Goal: Task Accomplishment & Management: Use online tool/utility

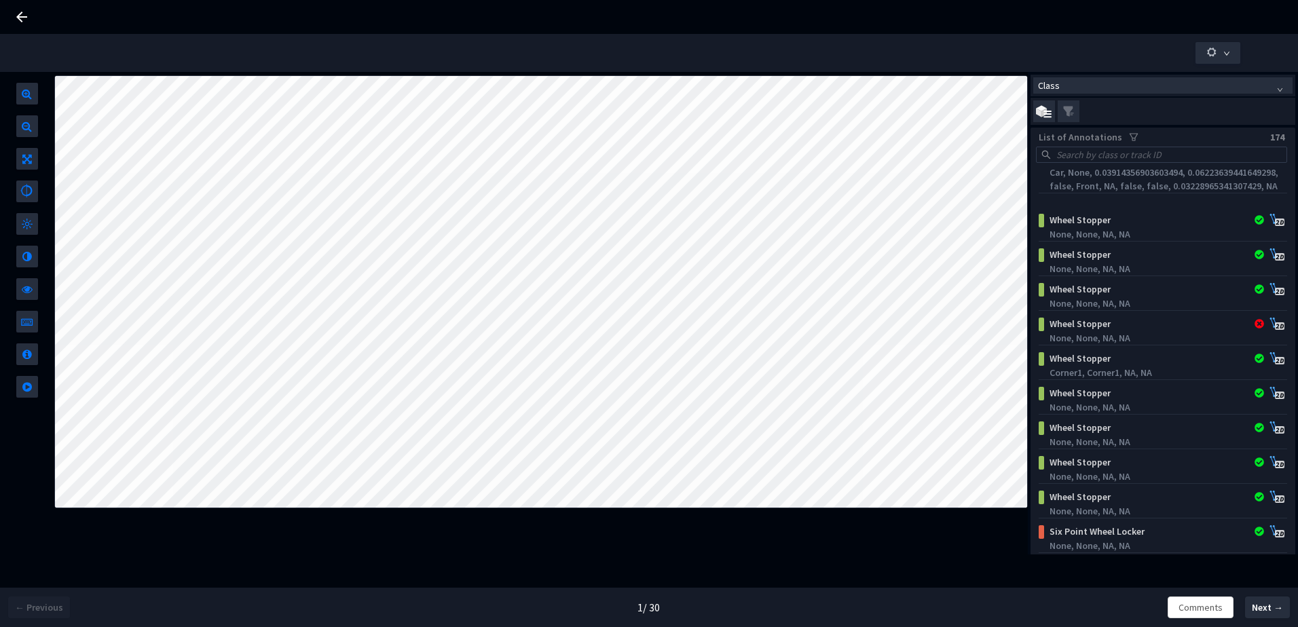
scroll to position [4752, 0]
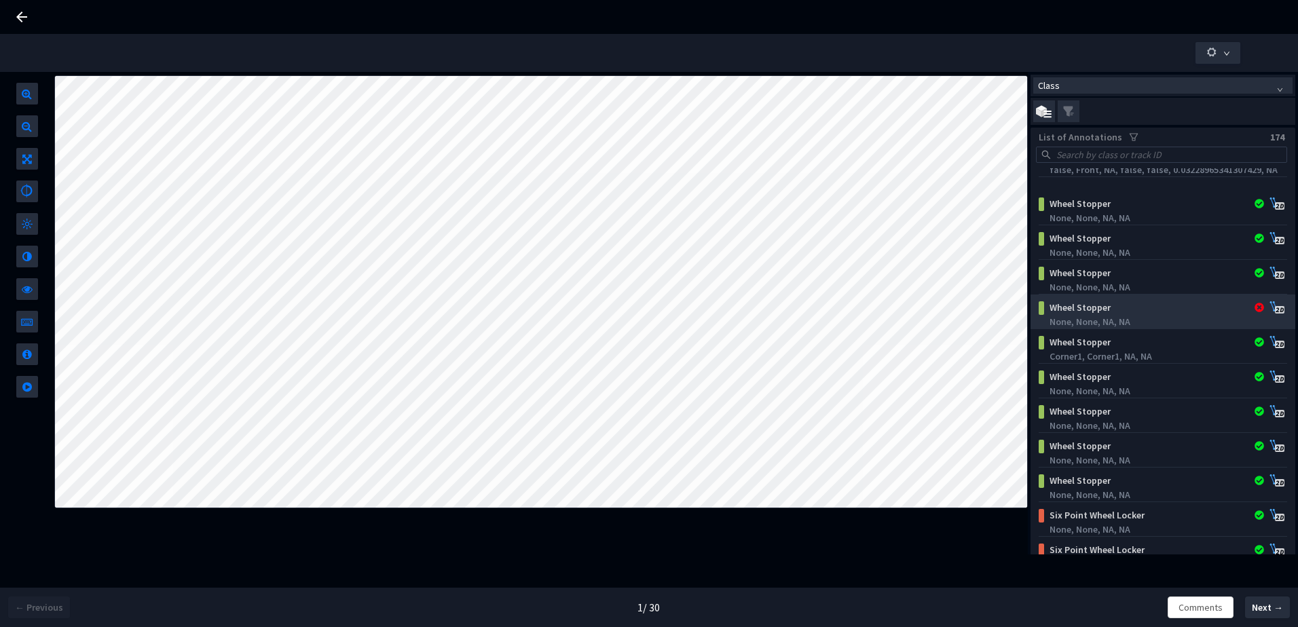
click at [1145, 317] on div "None, None, NA, NA" at bounding box center [1165, 322] width 233 height 14
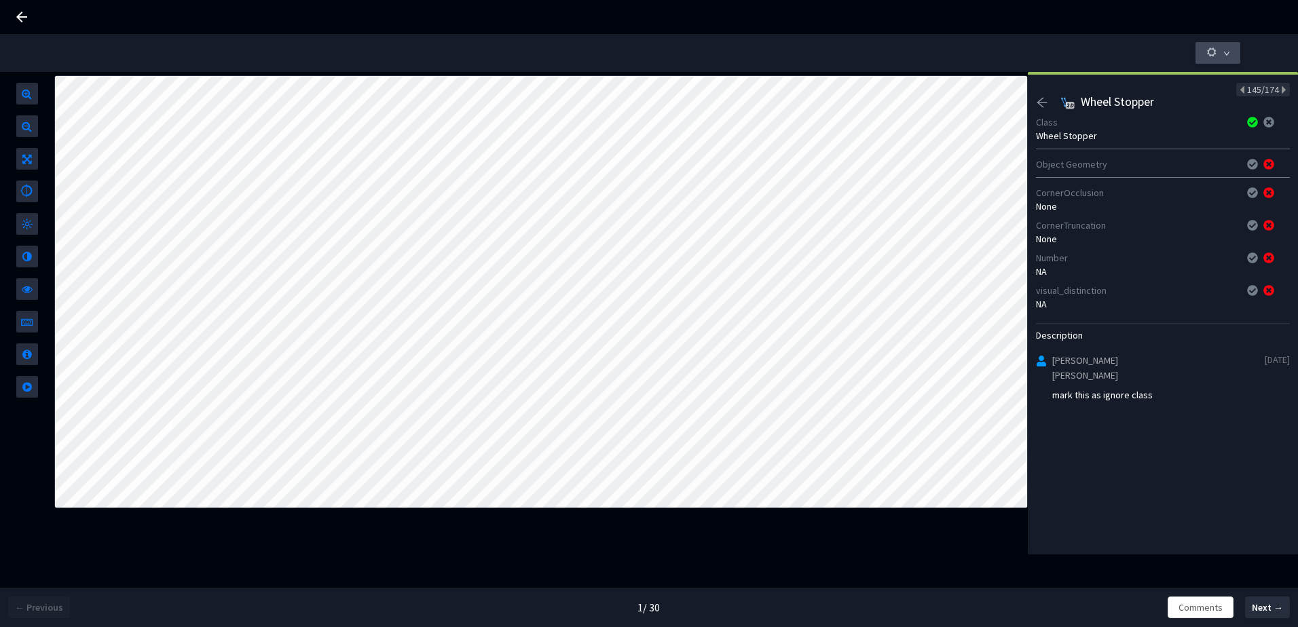
click at [1204, 51] on button "button" at bounding box center [1217, 53] width 45 height 22
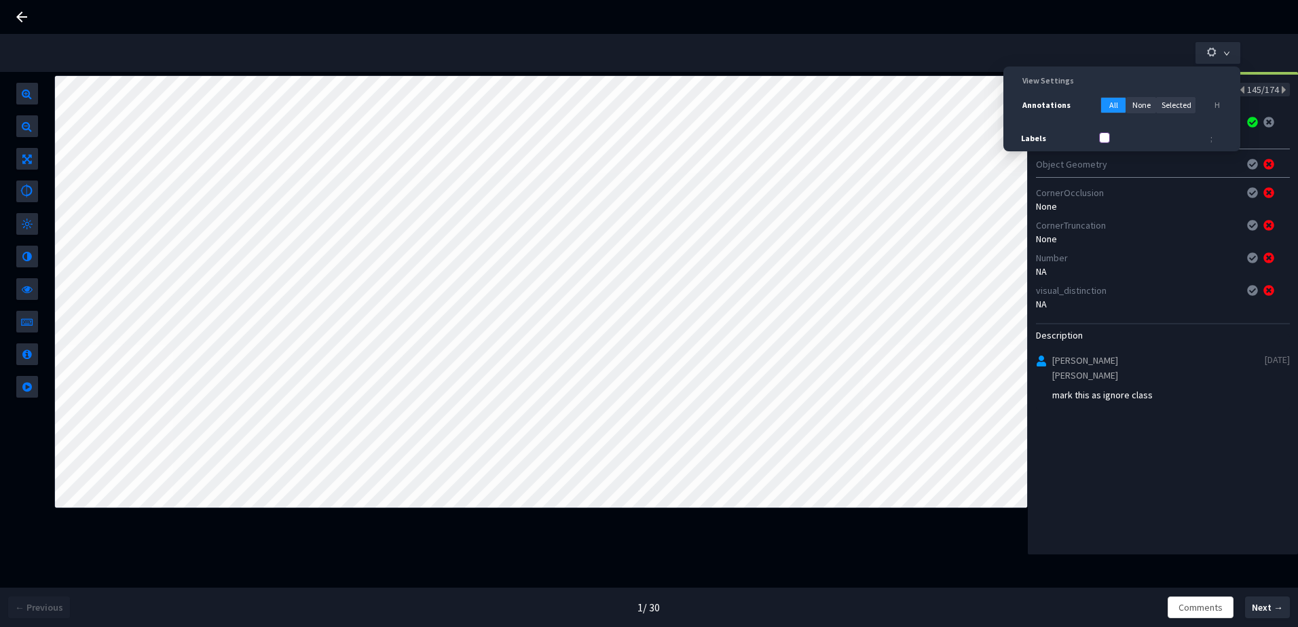
click at [1109, 136] on input "Labels" at bounding box center [1104, 137] width 11 height 11
checkbox input "true"
click at [1225, 52] on icon "down" at bounding box center [1226, 54] width 5 height 4
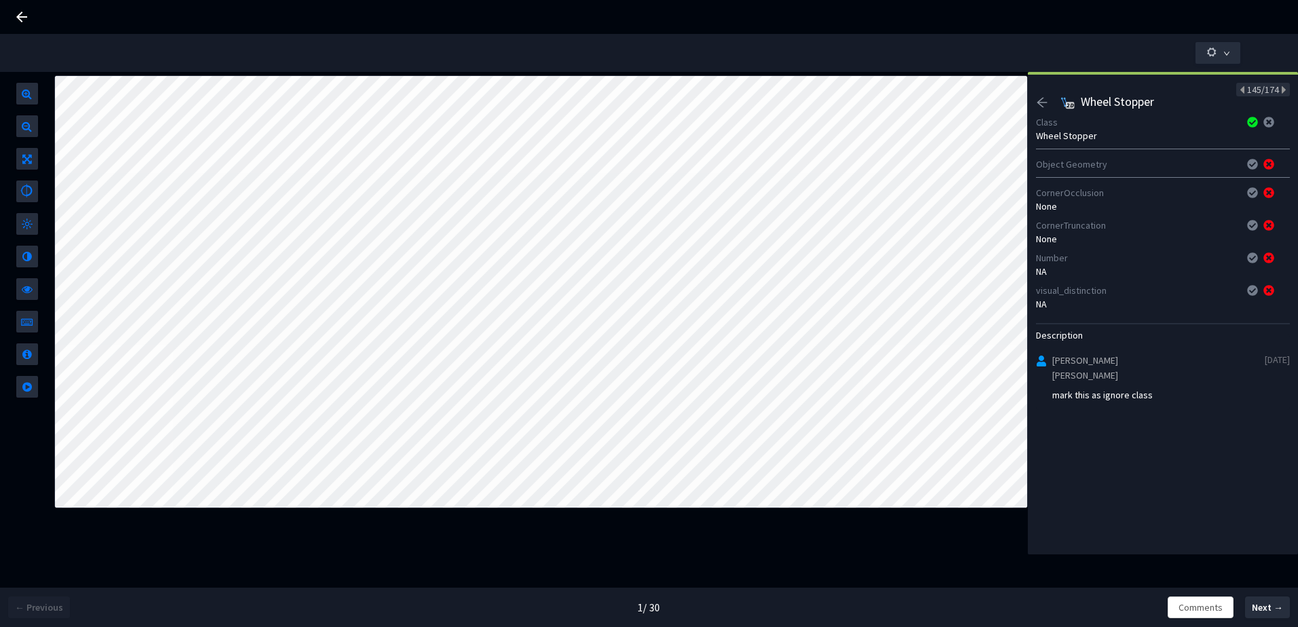
click at [1043, 98] on icon "arrow-left" at bounding box center [1042, 103] width 10 height 10
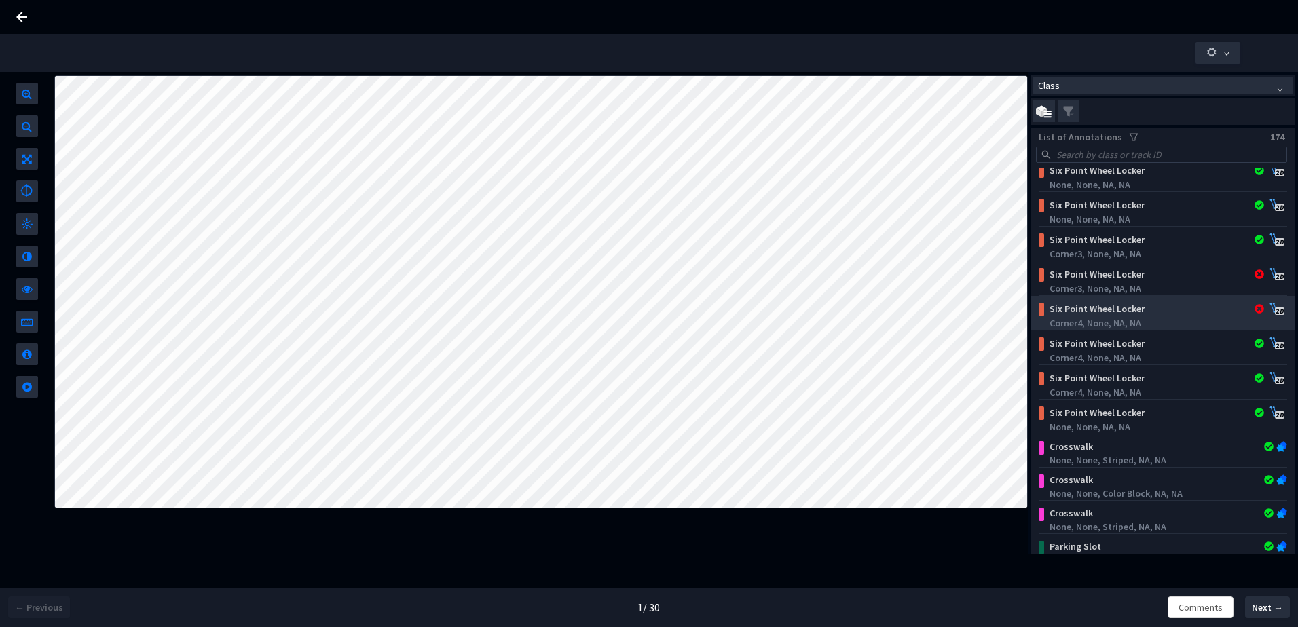
scroll to position [5091, 0]
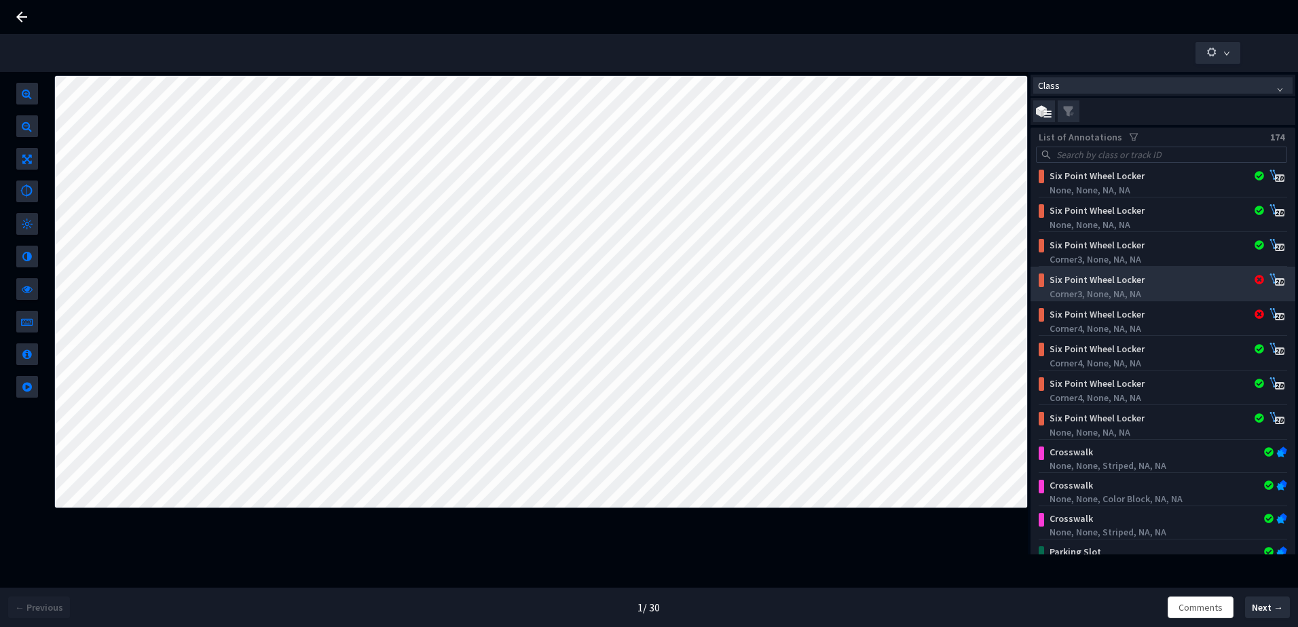
click at [1156, 287] on div "Corner3, None, NA, NA" at bounding box center [1165, 294] width 233 height 14
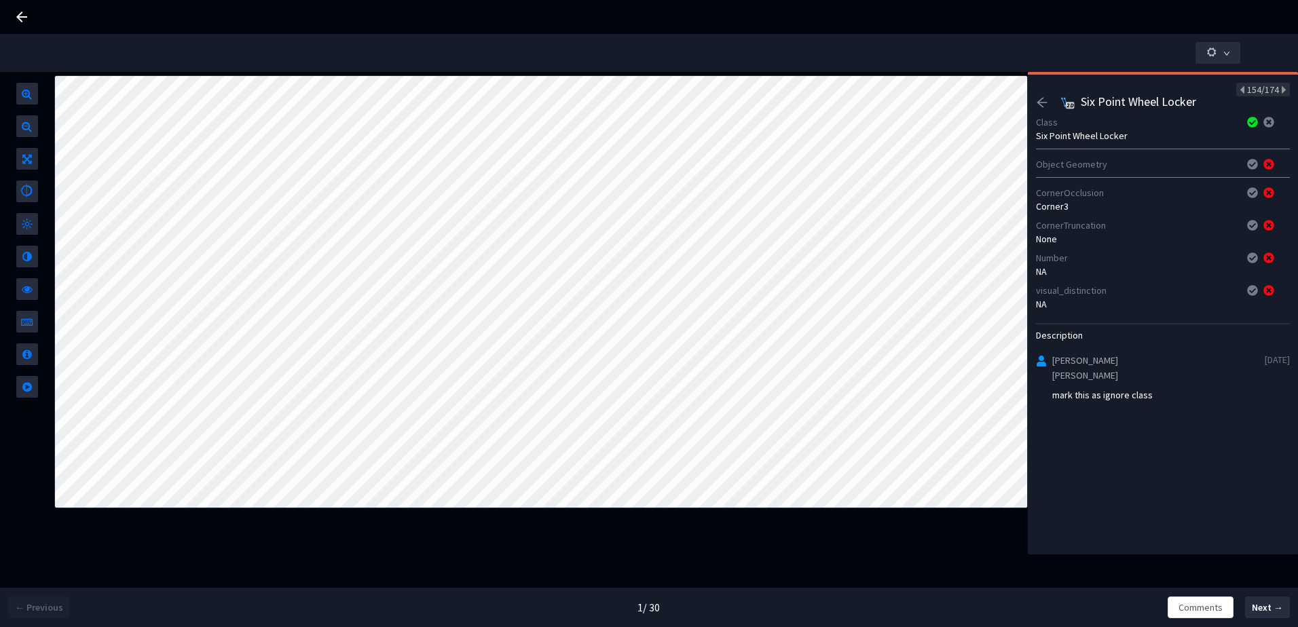
click at [1045, 100] on icon "arrow-left" at bounding box center [1042, 102] width 12 height 12
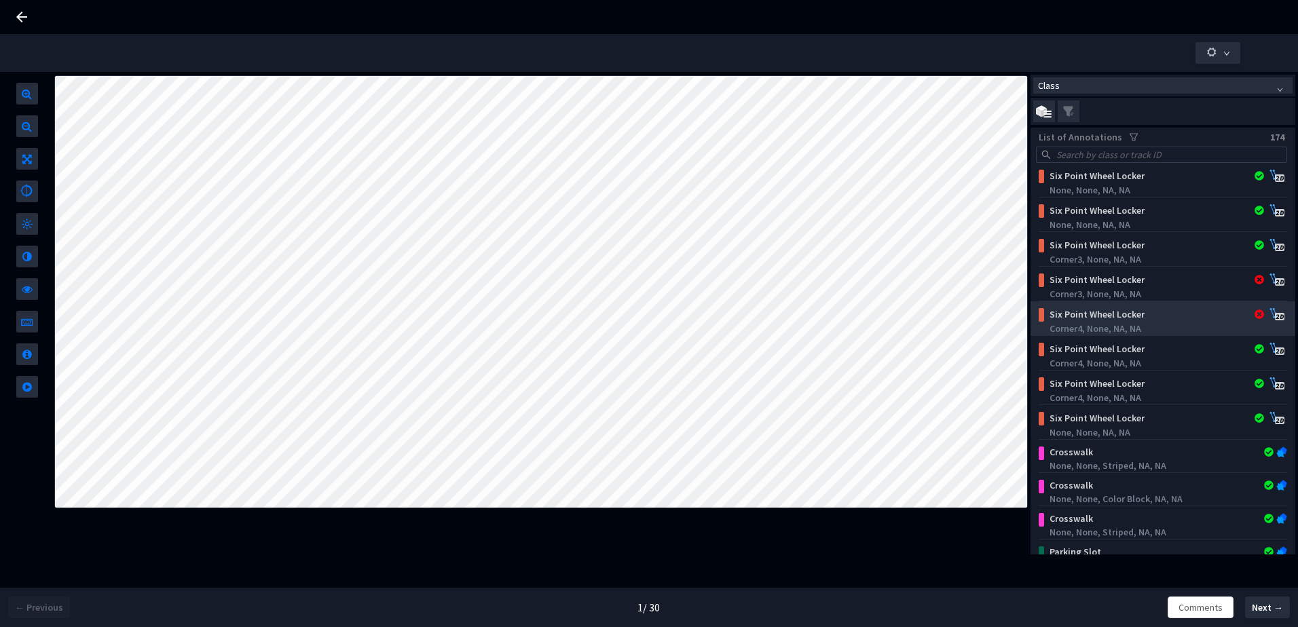
click at [1101, 322] on div "Corner4, None, NA, NA" at bounding box center [1165, 329] width 233 height 14
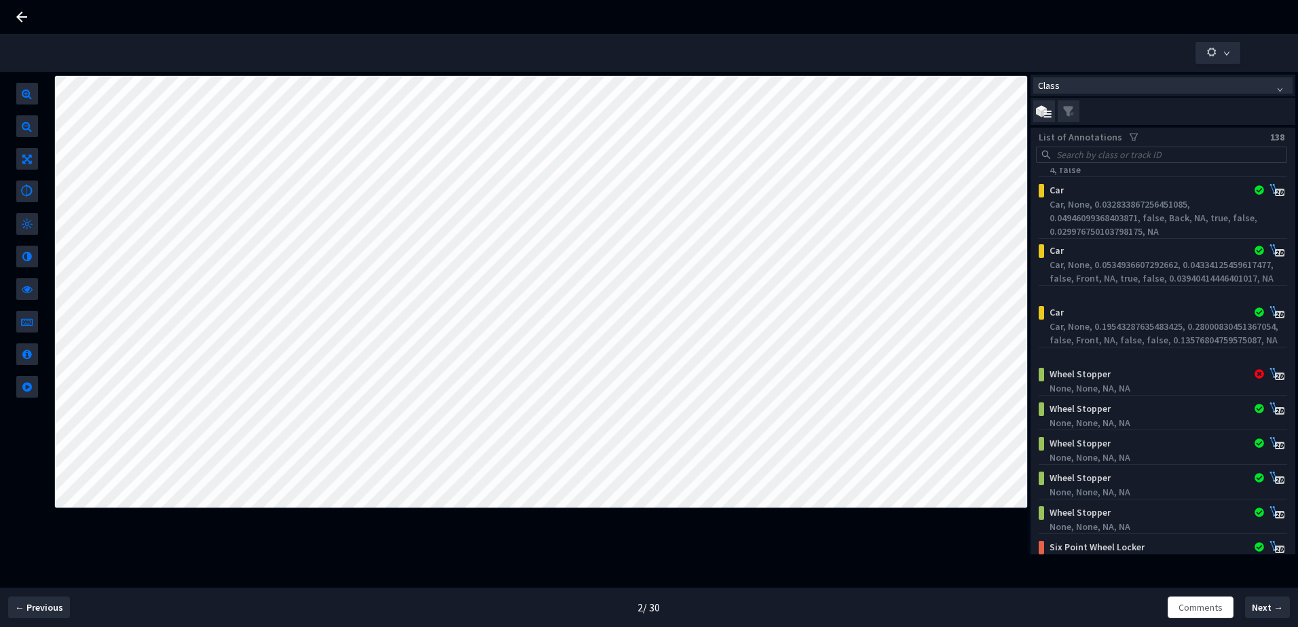
scroll to position [3598, 0]
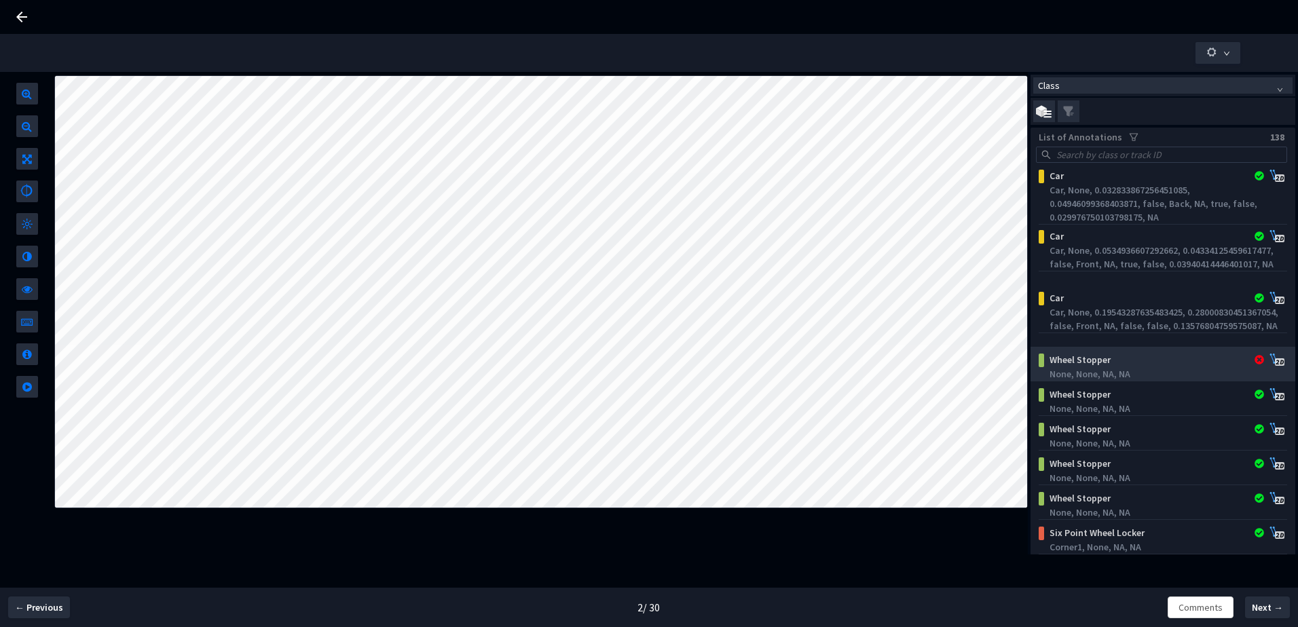
click at [1071, 373] on div "None, None, NA, NA" at bounding box center [1165, 374] width 233 height 14
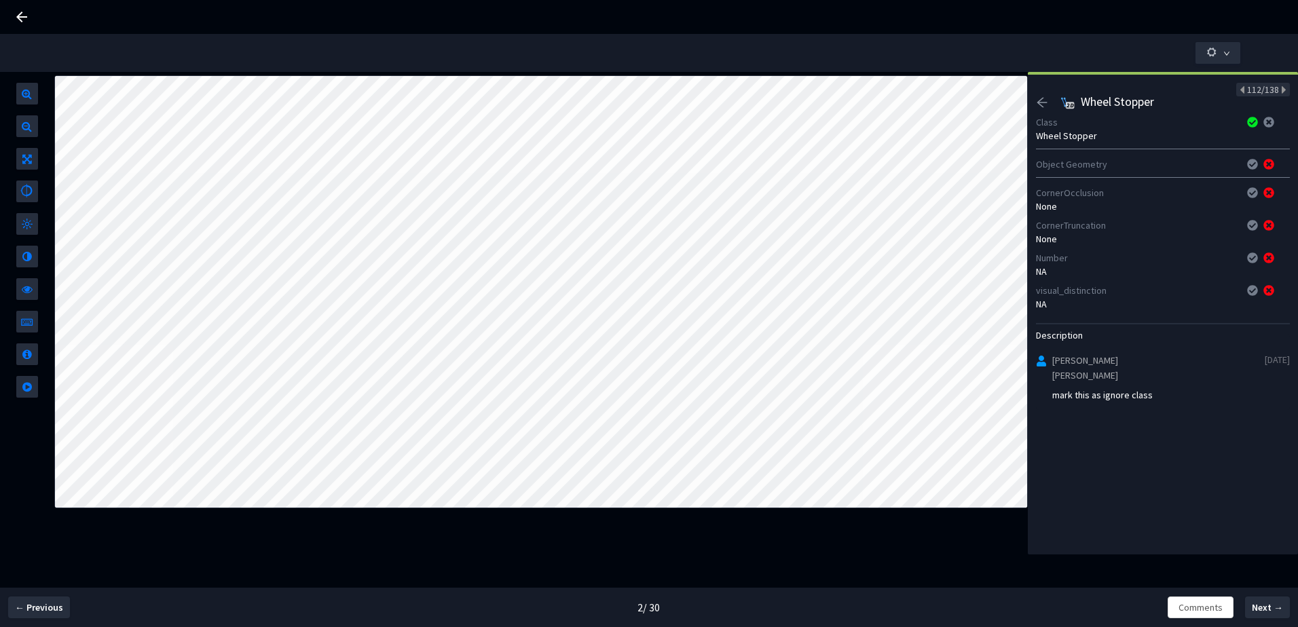
click at [1041, 101] on icon "arrow-left" at bounding box center [1042, 102] width 12 height 12
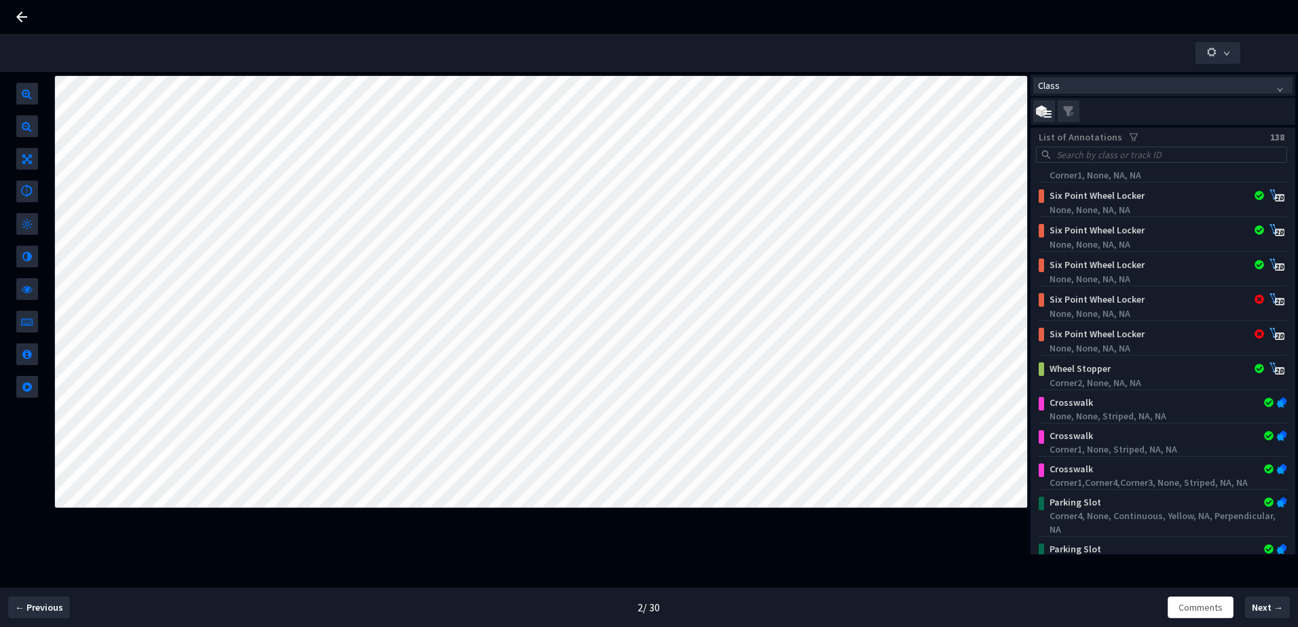
scroll to position [3973, 0]
click at [1126, 311] on div "None, None, NA, NA" at bounding box center [1165, 312] width 233 height 14
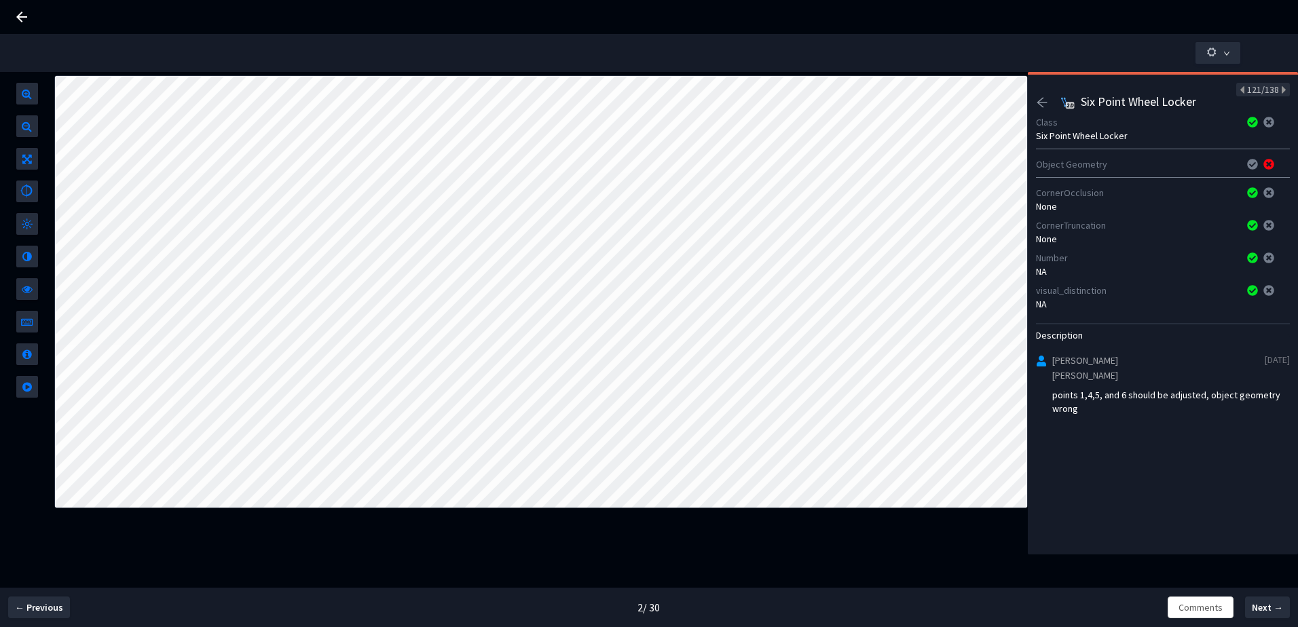
click at [1048, 104] on div at bounding box center [1046, 104] width 21 height 16
click at [1044, 103] on icon "arrow-left" at bounding box center [1042, 102] width 12 height 12
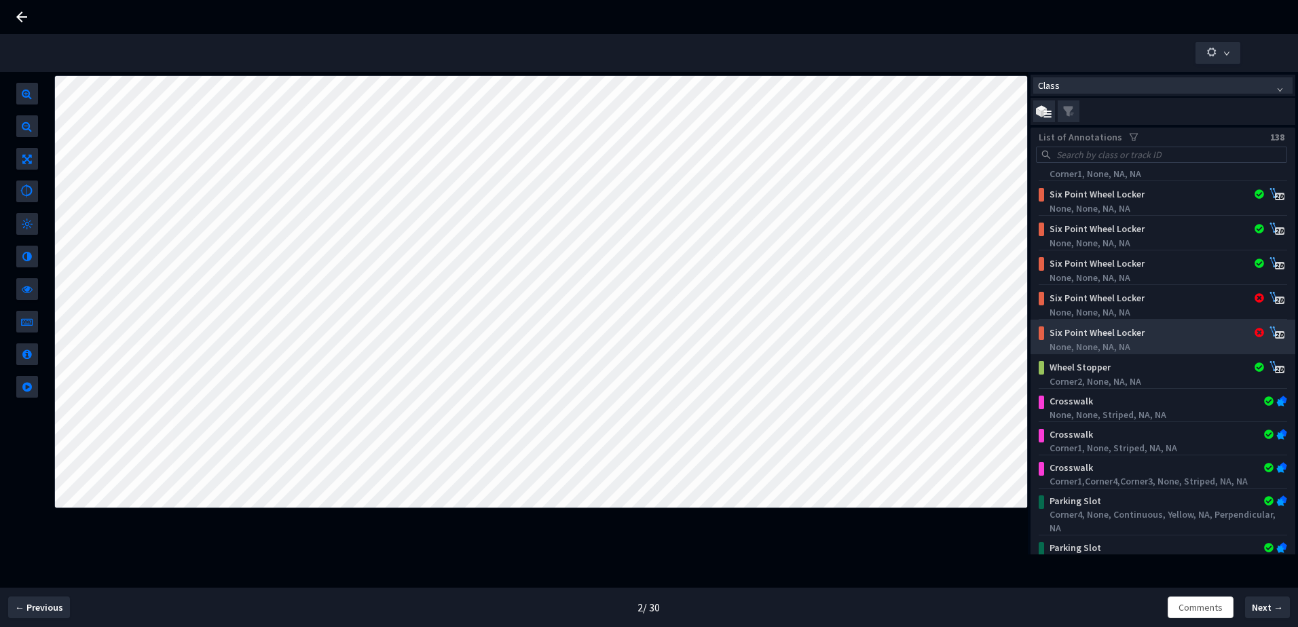
click at [1100, 335] on div "Six Point Wheel Locker" at bounding box center [1140, 333] width 195 height 14
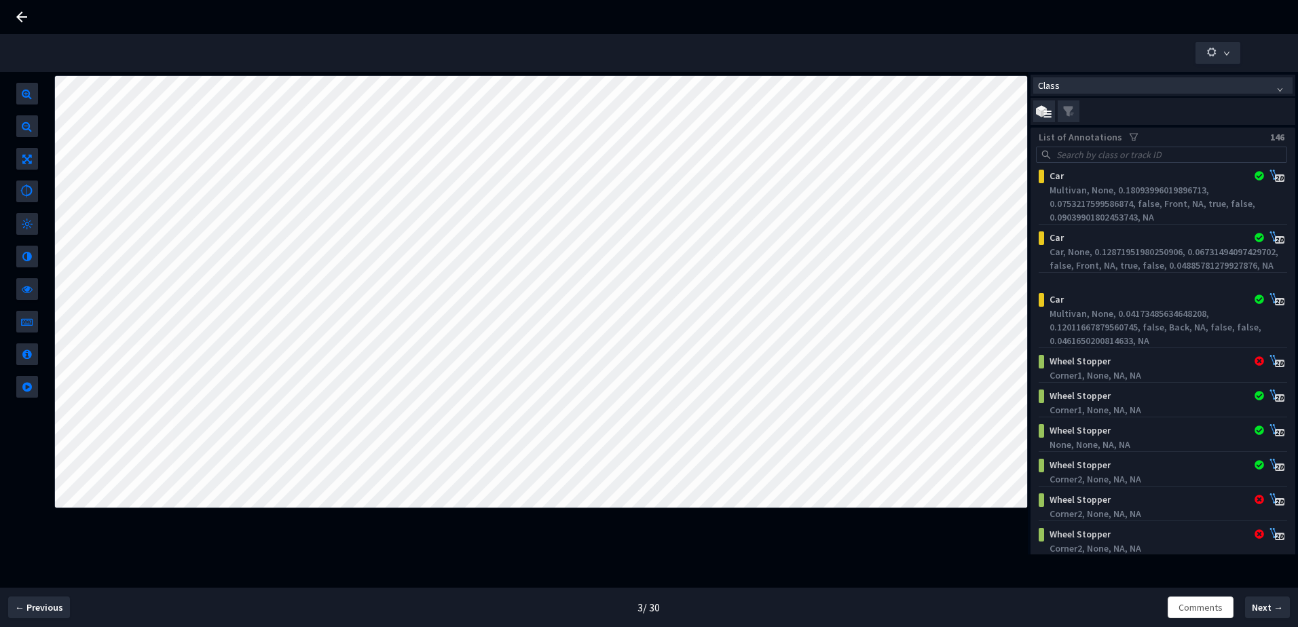
scroll to position [3734, 0]
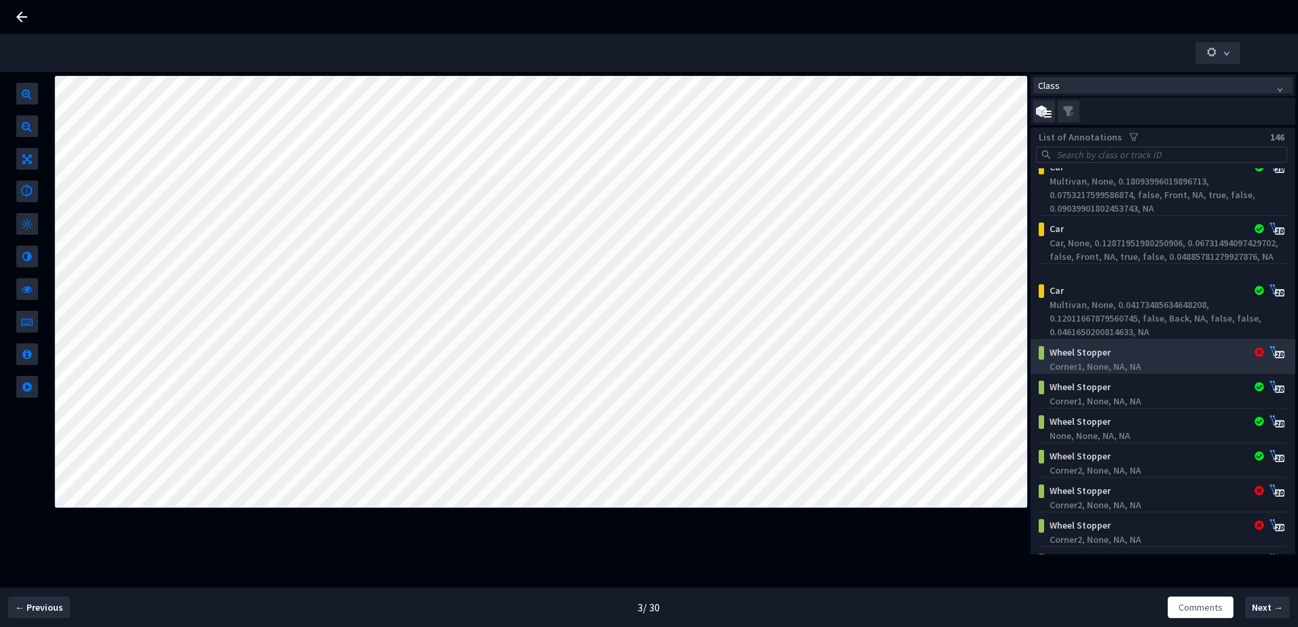
click at [1179, 368] on div "Corner1, None, NA, NA" at bounding box center [1165, 367] width 233 height 14
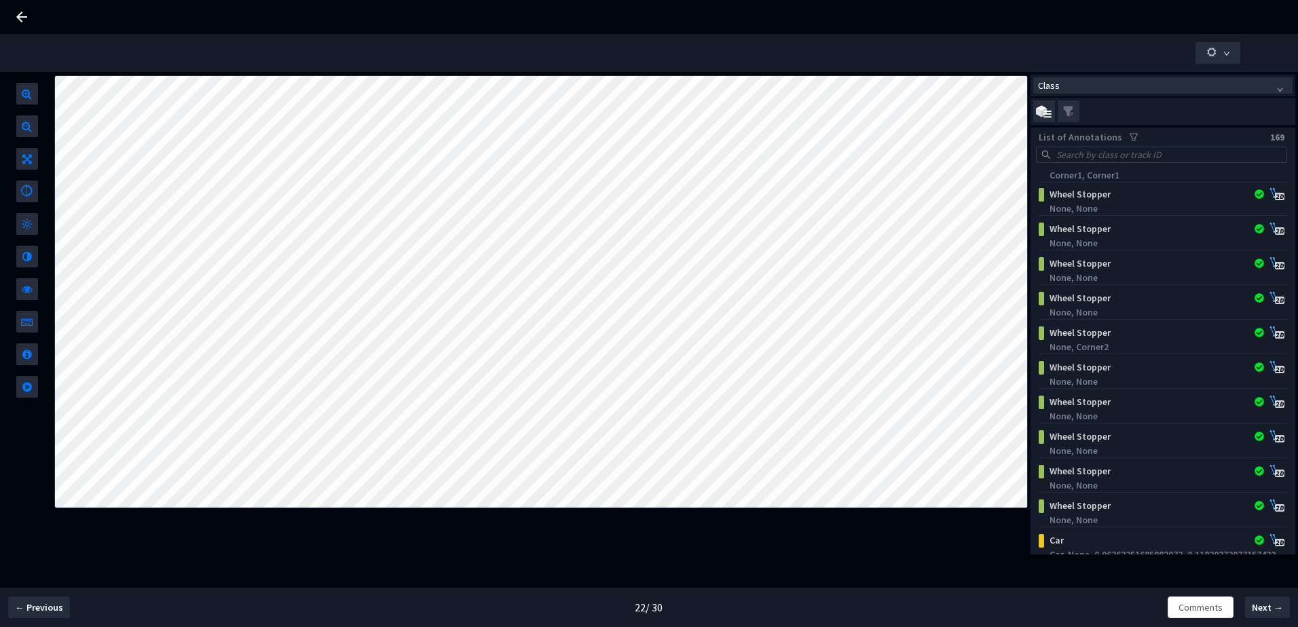
scroll to position [4752, 0]
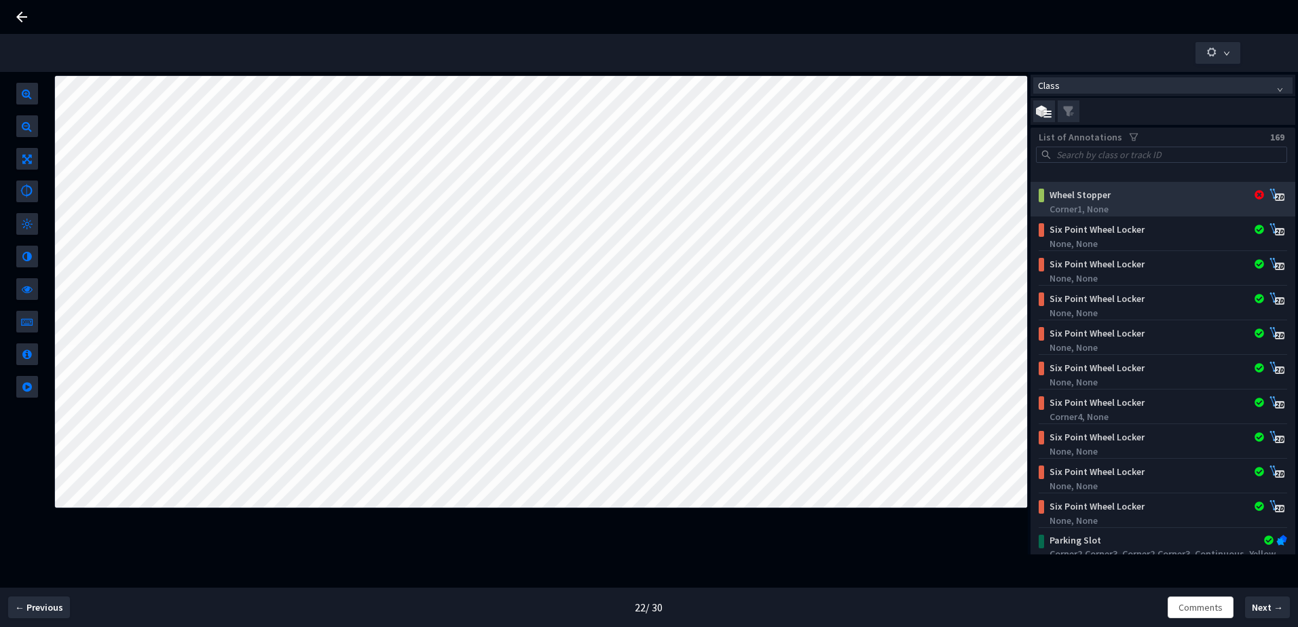
click at [1126, 193] on div "Wheel Stopper" at bounding box center [1140, 195] width 195 height 14
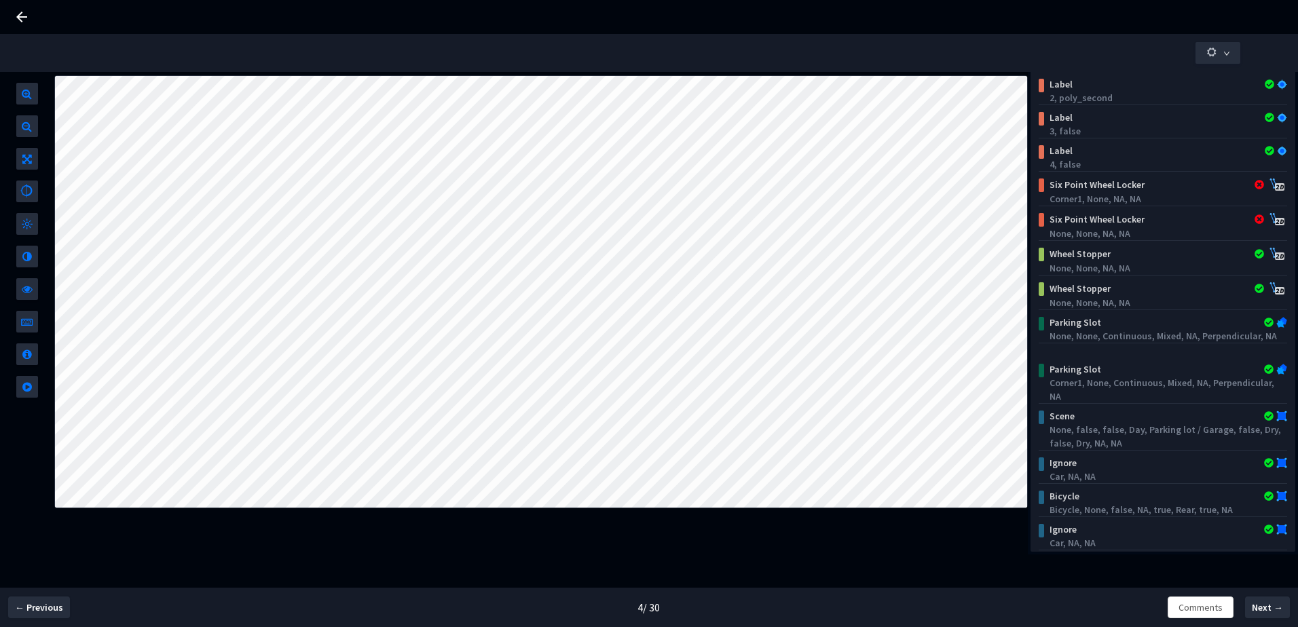
scroll to position [327, 0]
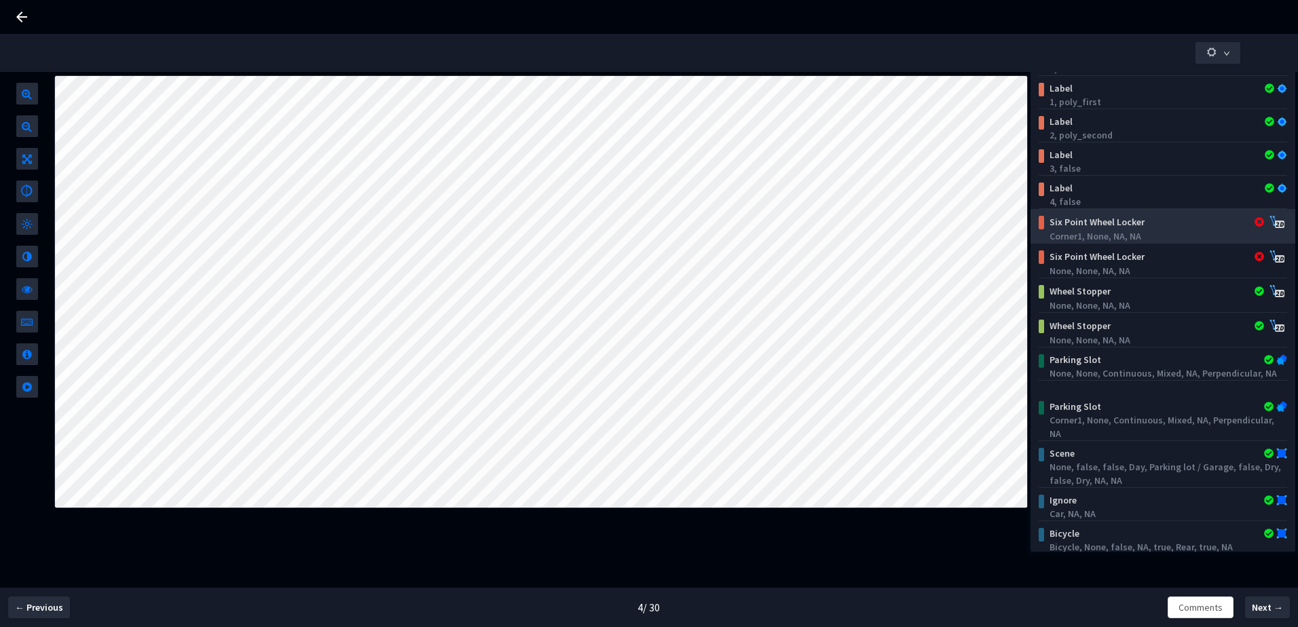
click at [1169, 223] on div "Six Point Wheel Locker" at bounding box center [1140, 222] width 195 height 14
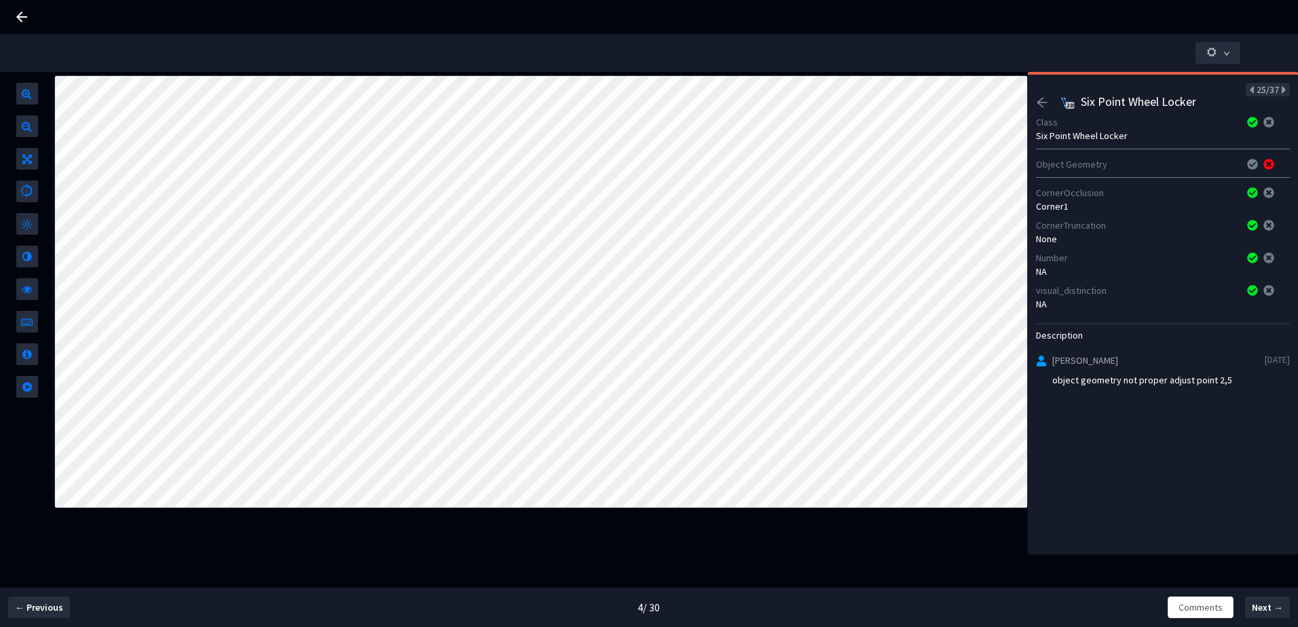
click at [1035, 97] on div "25/37 Six Point Wheel Locker Class Six Point Wheel Locker Object Geometry Corne…" at bounding box center [1163, 313] width 270 height 483
click at [1039, 100] on icon "arrow-left" at bounding box center [1042, 102] width 12 height 12
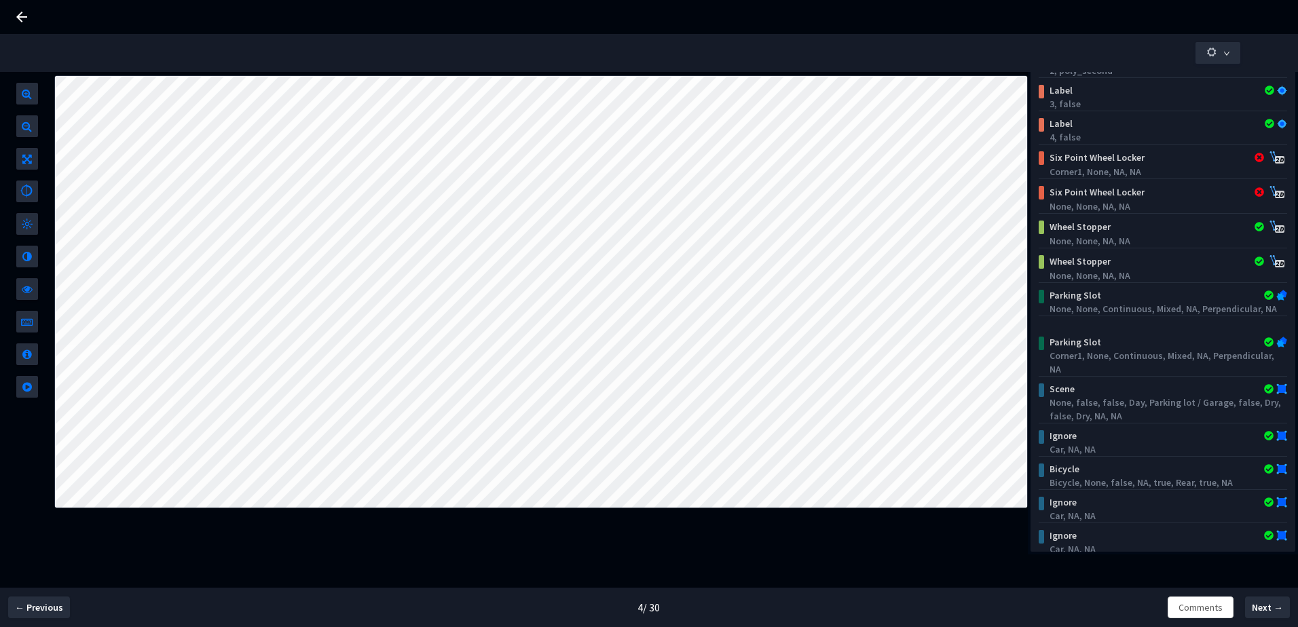
scroll to position [394, 0]
click at [1109, 185] on div "Six Point Wheel Locker" at bounding box center [1140, 189] width 195 height 14
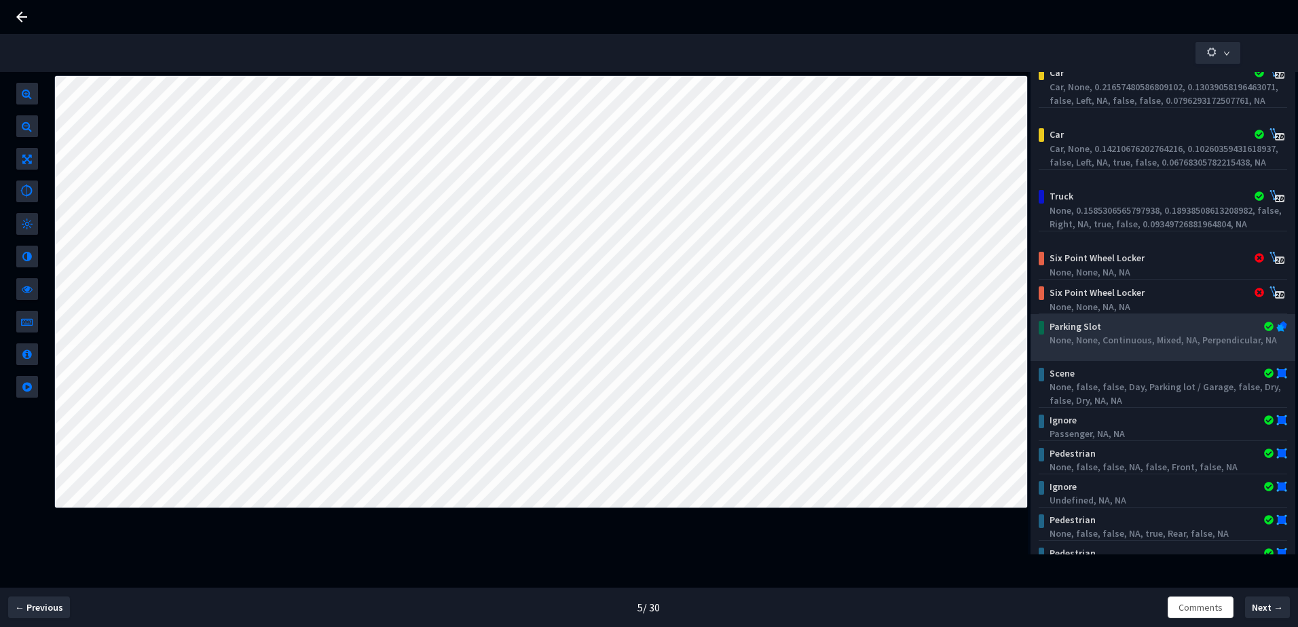
scroll to position [431, 0]
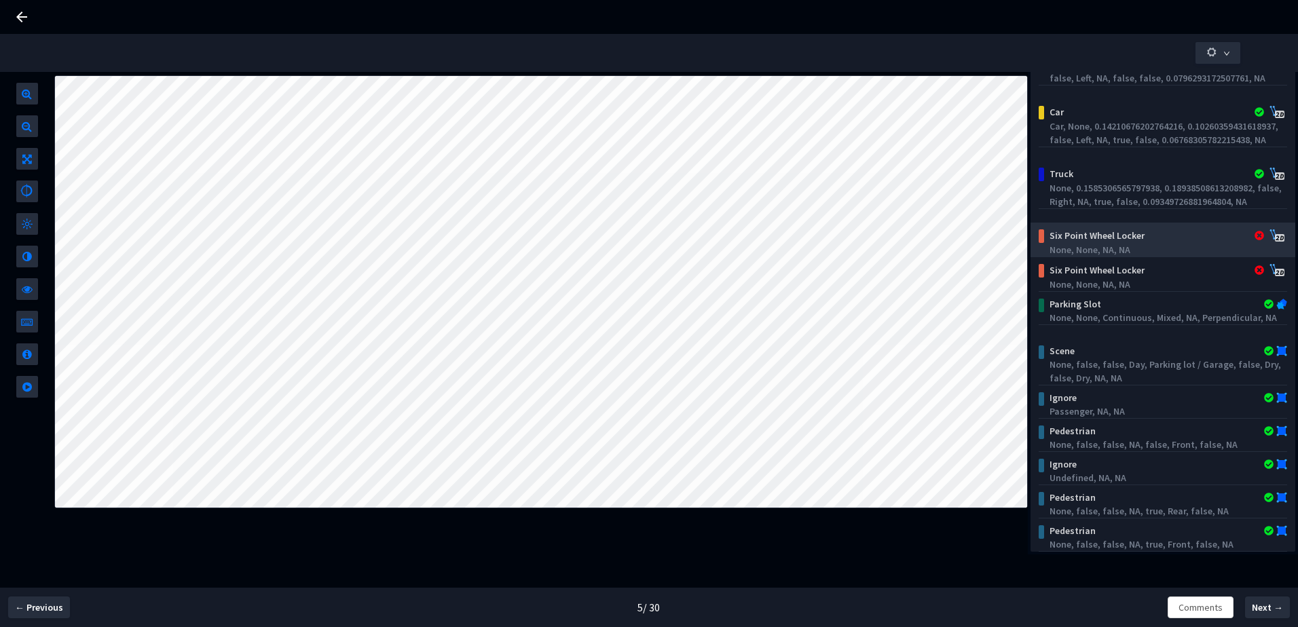
click at [1160, 247] on div "None, None, NA, NA" at bounding box center [1165, 250] width 233 height 14
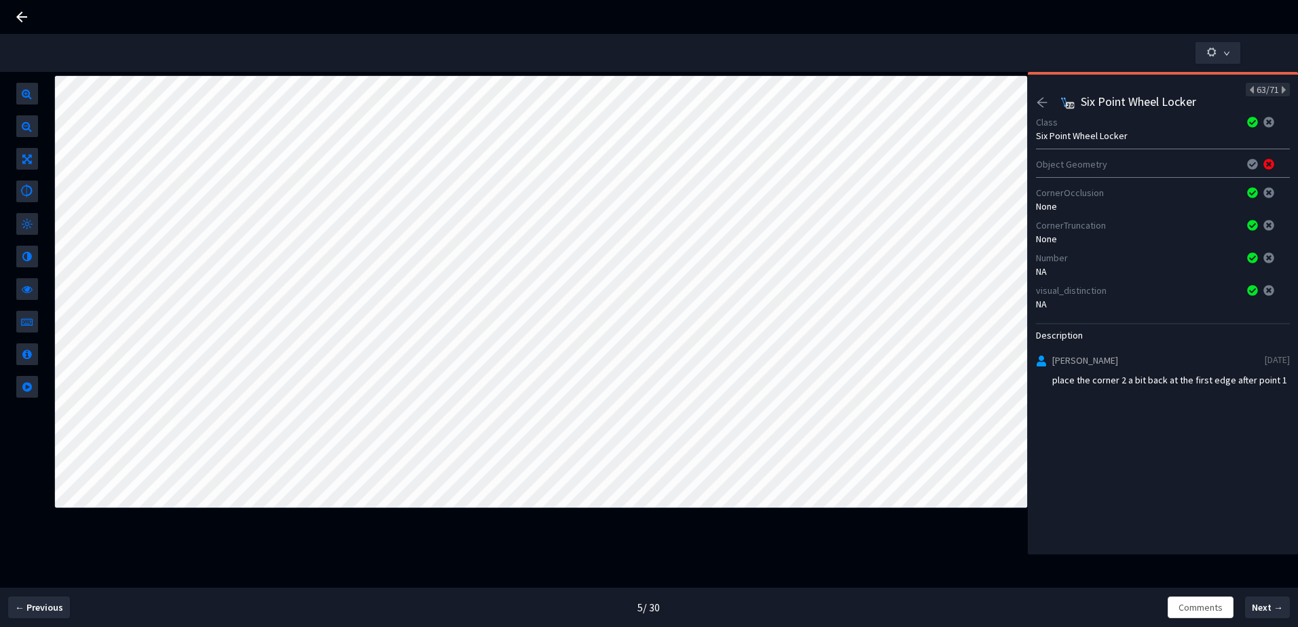
drag, startPoint x: 1045, startPoint y: 103, endPoint x: 1047, endPoint y: 110, distance: 6.9
click at [1045, 103] on icon "arrow-left" at bounding box center [1042, 102] width 12 height 12
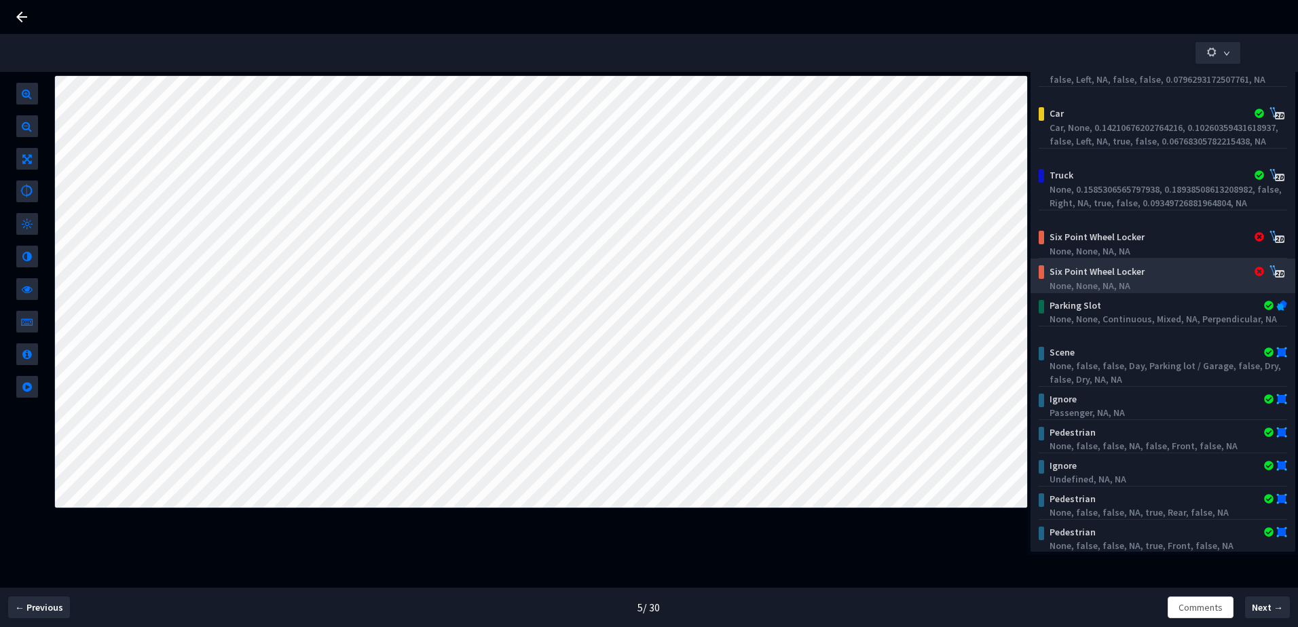
click at [1141, 282] on div "None, None, NA, NA" at bounding box center [1165, 286] width 233 height 14
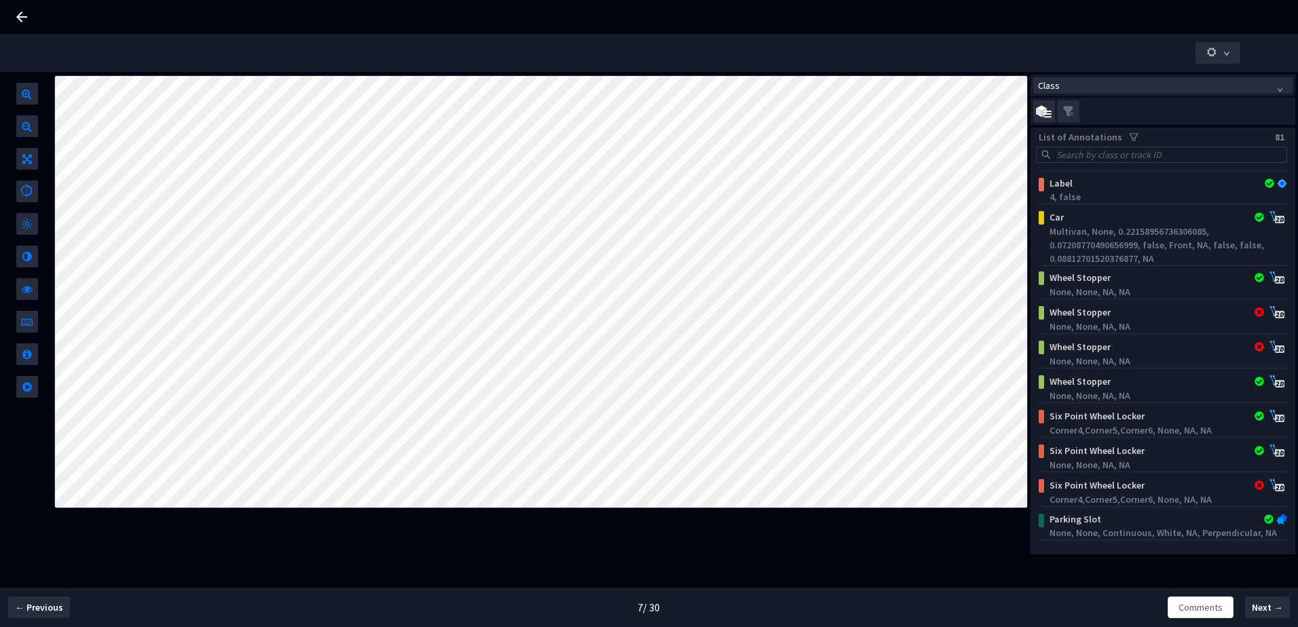
scroll to position [1765, 0]
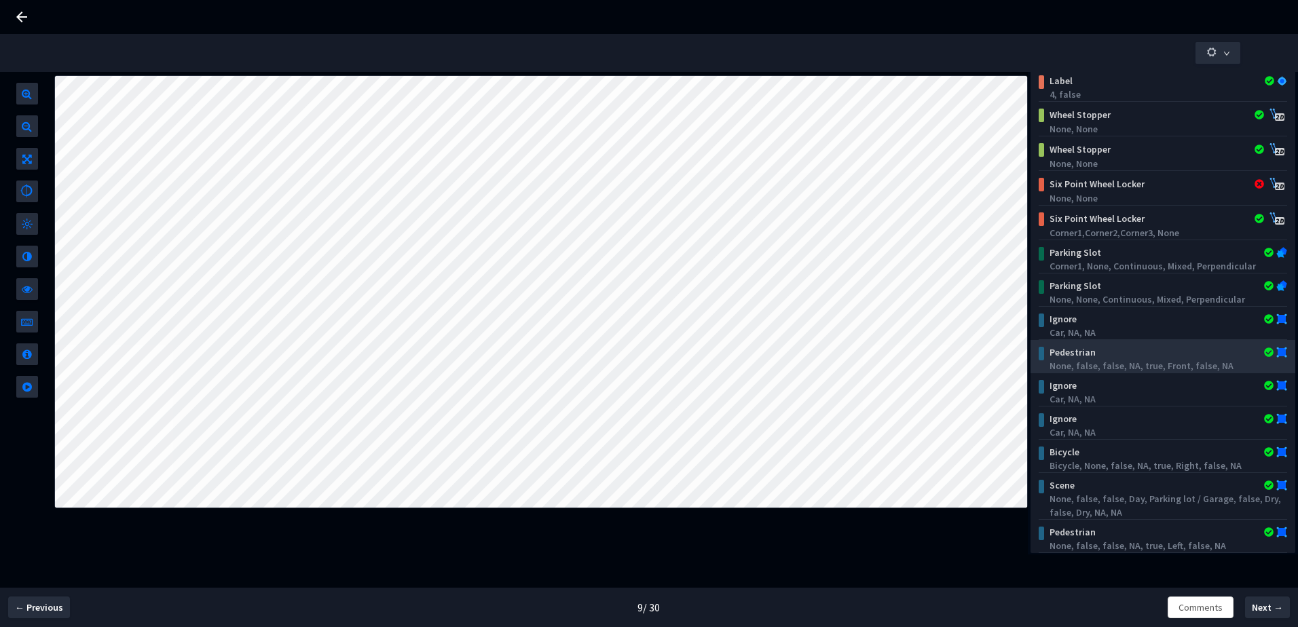
scroll to position [431, 0]
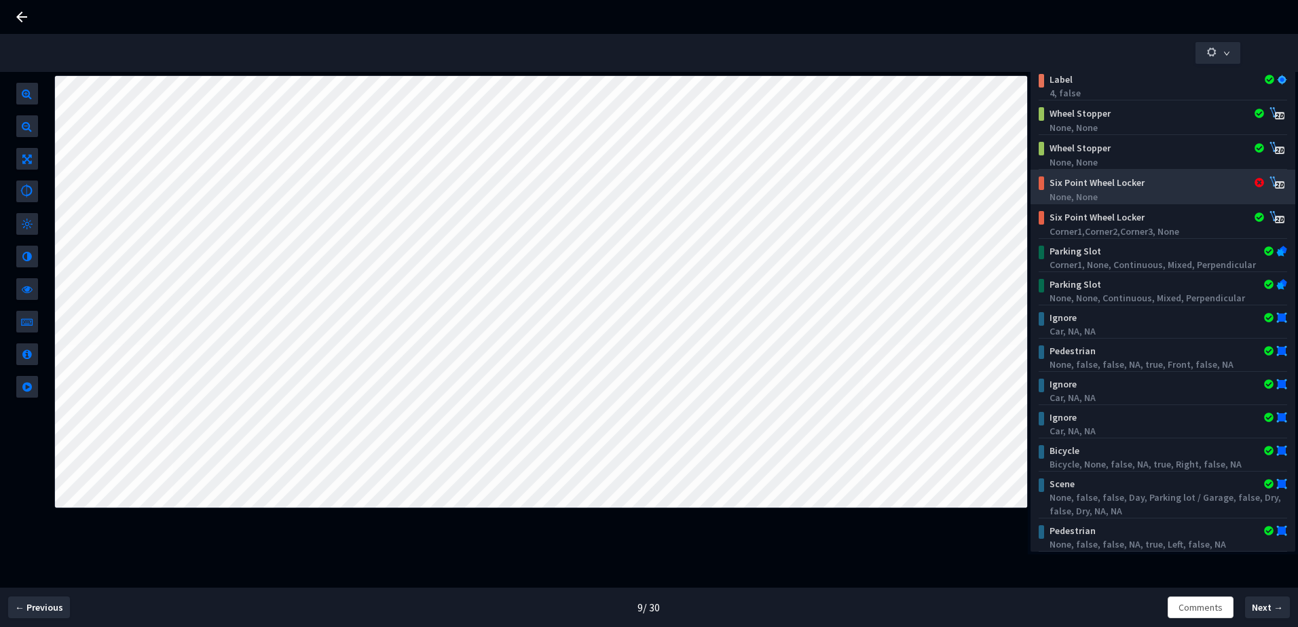
click at [1149, 179] on div "Six Point Wheel Locker" at bounding box center [1140, 183] width 195 height 14
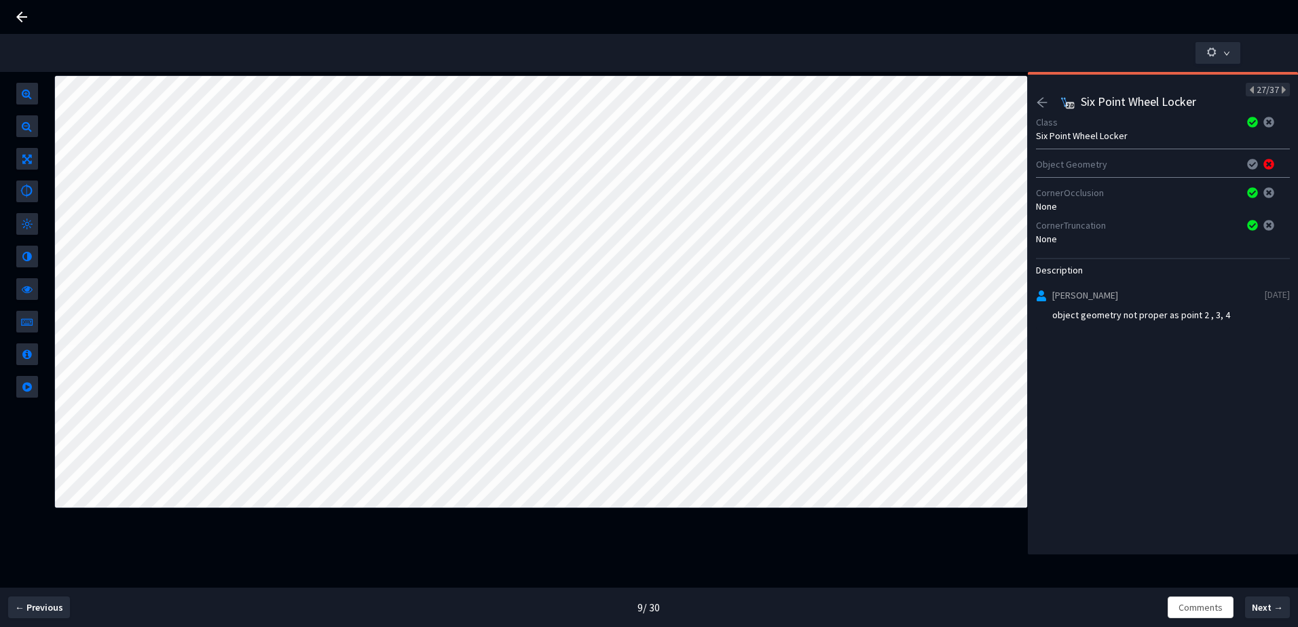
click at [1046, 105] on icon "arrow-left" at bounding box center [1042, 102] width 12 height 12
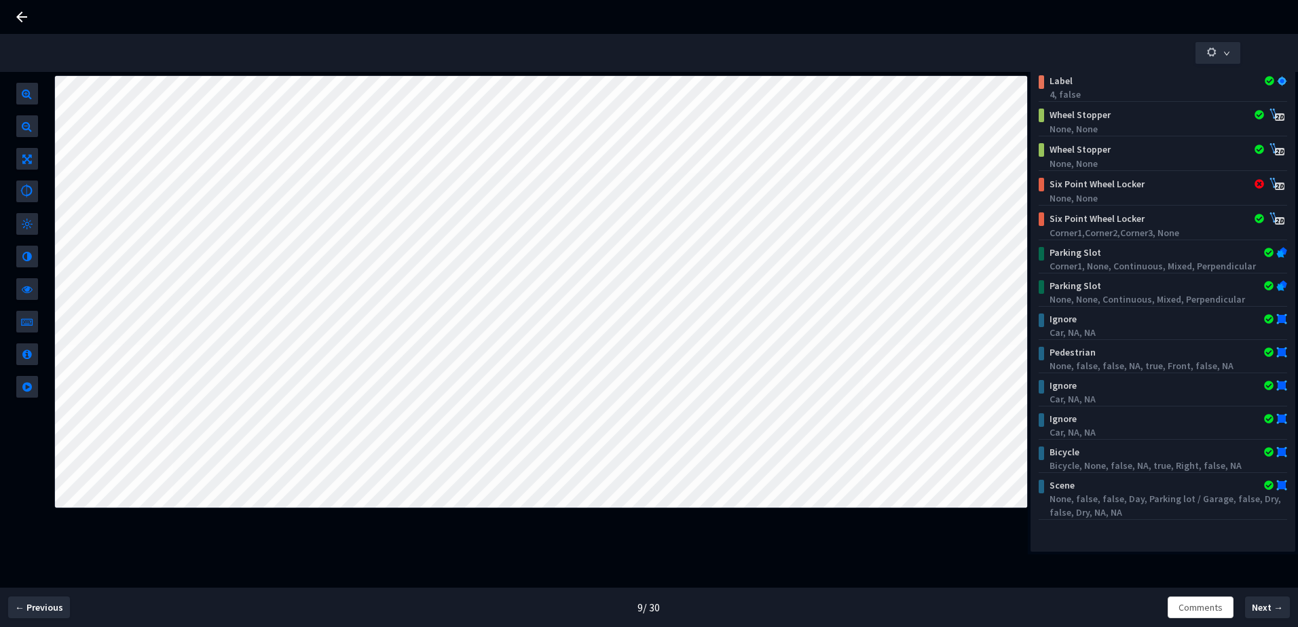
scroll to position [435, 0]
